Goal: Task Accomplishment & Management: Use online tool/utility

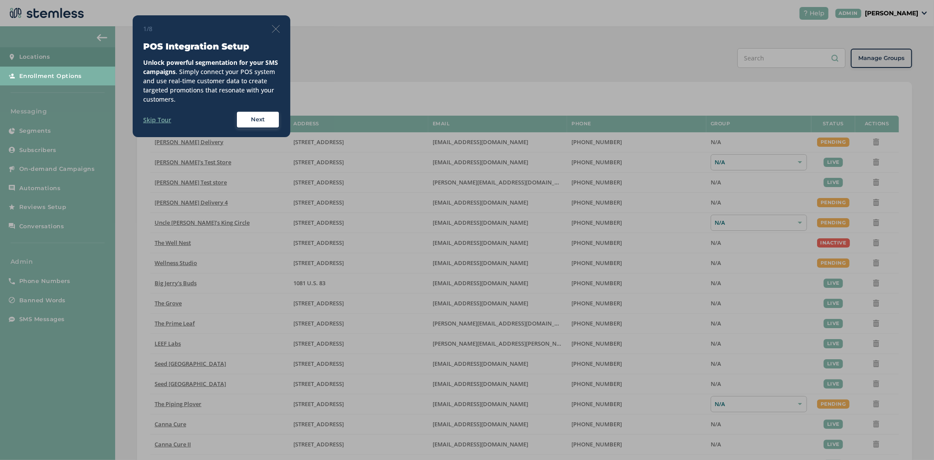
click at [147, 16] on div "1/8 POS Integration Setup Unlock powerful segmentation for your SMS campaigns .…" at bounding box center [212, 76] width 158 height 122
click at [284, 28] on div "1/8 POS Integration Setup Unlock powerful segmentation for your SMS campaigns .…" at bounding box center [212, 76] width 158 height 122
click at [278, 29] on img at bounding box center [276, 29] width 8 height 8
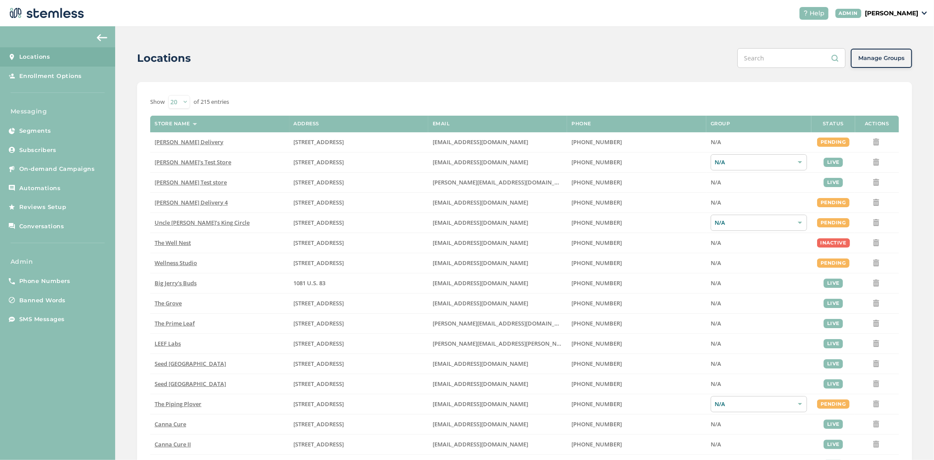
click at [906, 14] on p "[PERSON_NAME]" at bounding box center [891, 13] width 53 height 9
click at [905, 62] on span "Impersonate" at bounding box center [896, 63] width 43 height 9
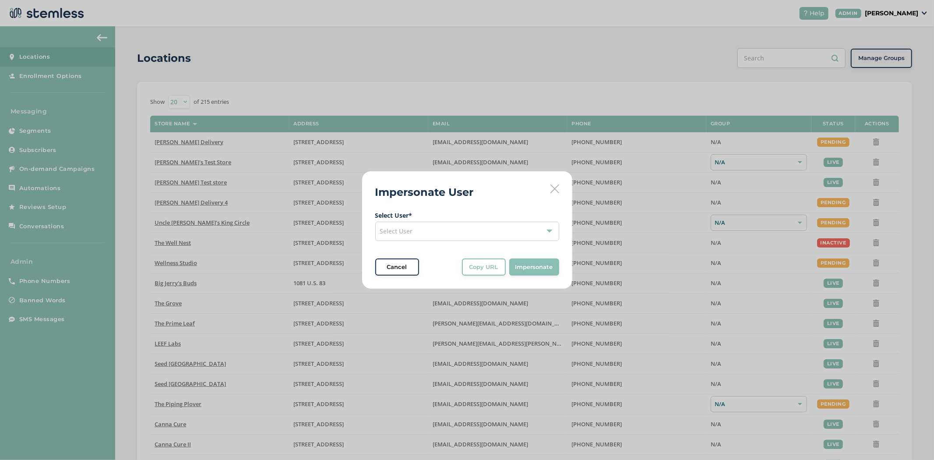
click at [516, 224] on div "Select User" at bounding box center [467, 231] width 184 height 19
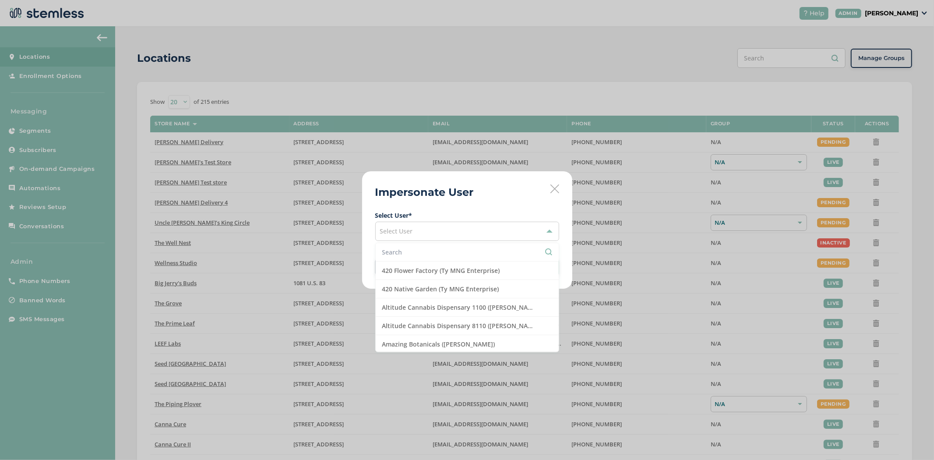
click at [444, 252] on input "text" at bounding box center [467, 252] width 170 height 9
type input "r"
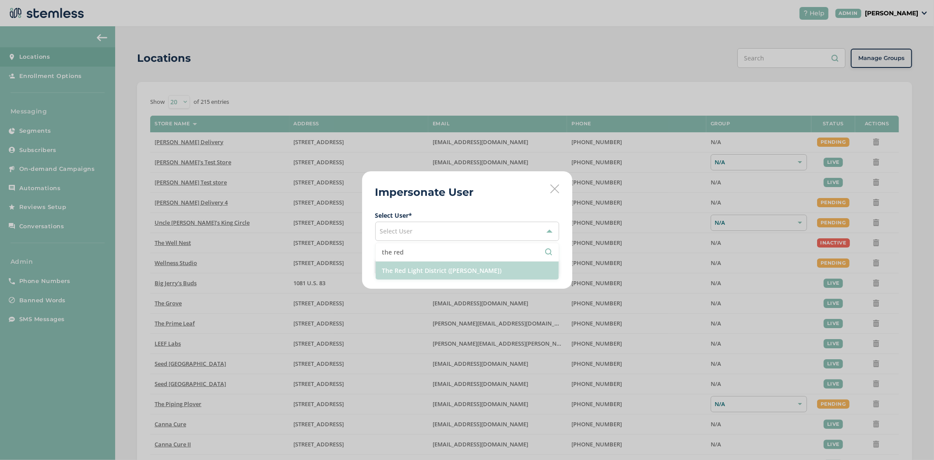
type input "the red"
click at [436, 271] on li "The Red Light District ([PERSON_NAME])" at bounding box center [467, 271] width 183 height 18
click at [519, 269] on span "Impersonate" at bounding box center [535, 267] width 38 height 9
